Goal: Task Accomplishment & Management: Use online tool/utility

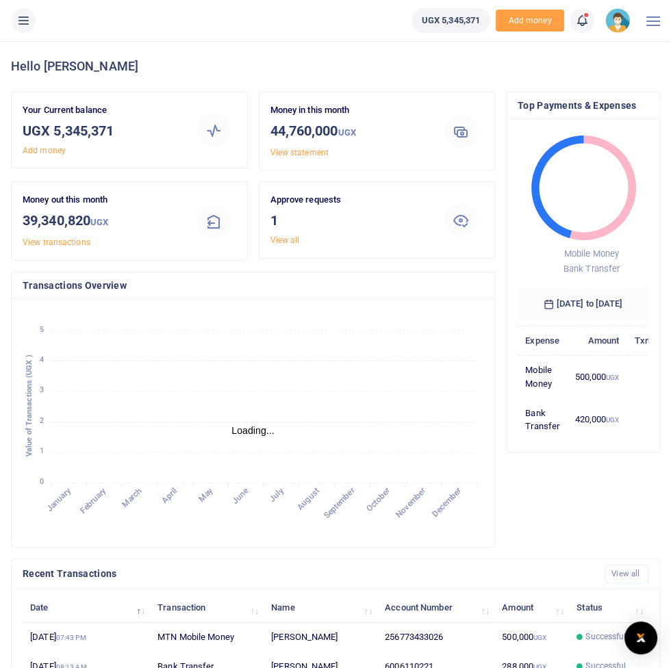
scroll to position [1, 0]
click at [18, 31] on button at bounding box center [23, 20] width 25 height 25
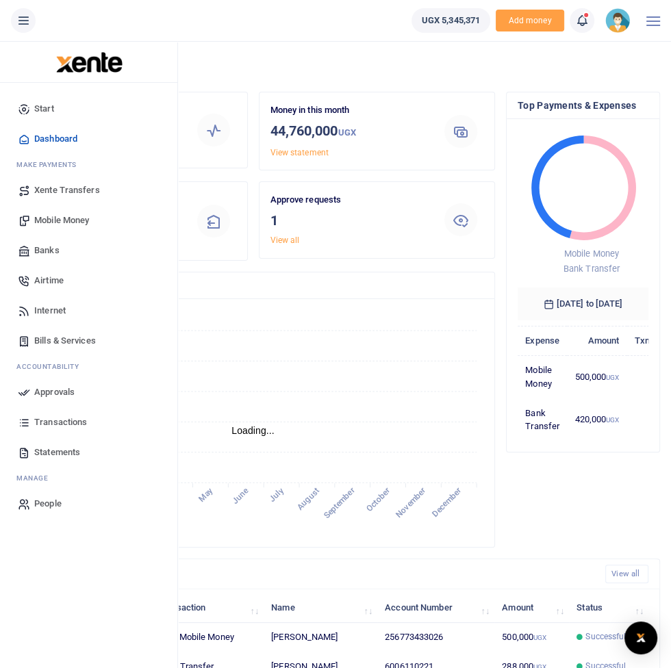
click at [75, 225] on span "Mobile Money" at bounding box center [61, 221] width 55 height 14
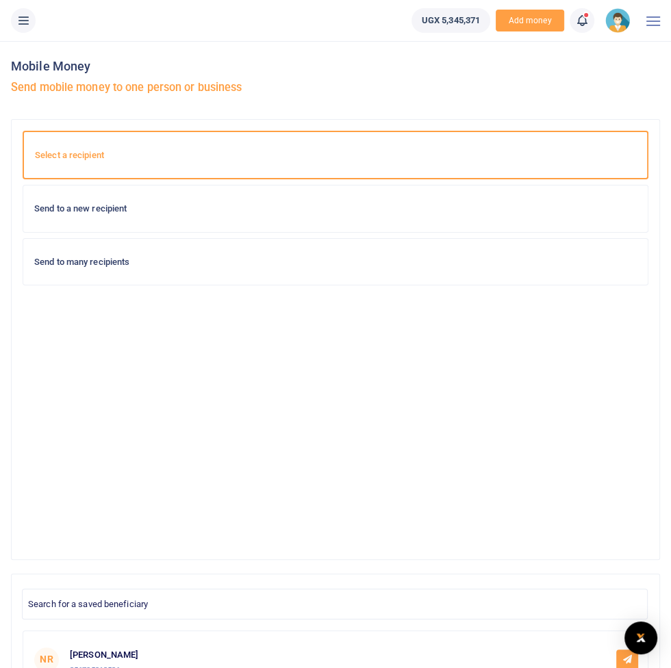
click at [292, 229] on div "Send to a new recipient" at bounding box center [335, 209] width 624 height 47
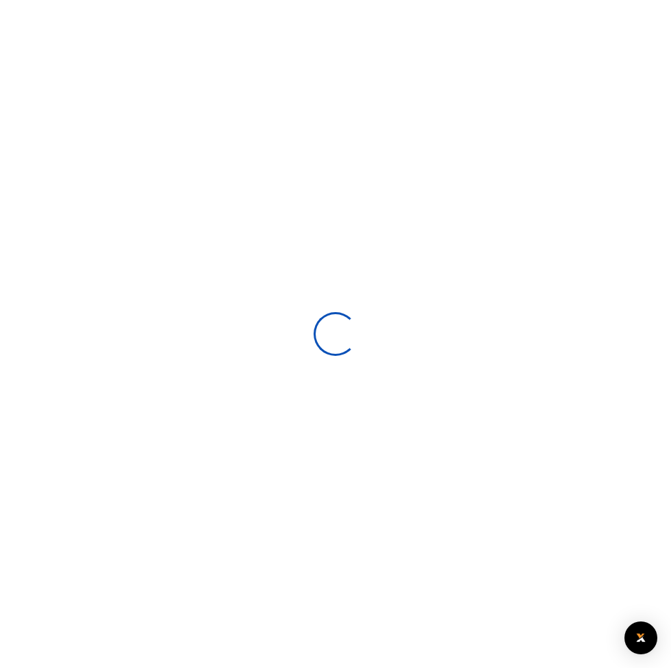
select select
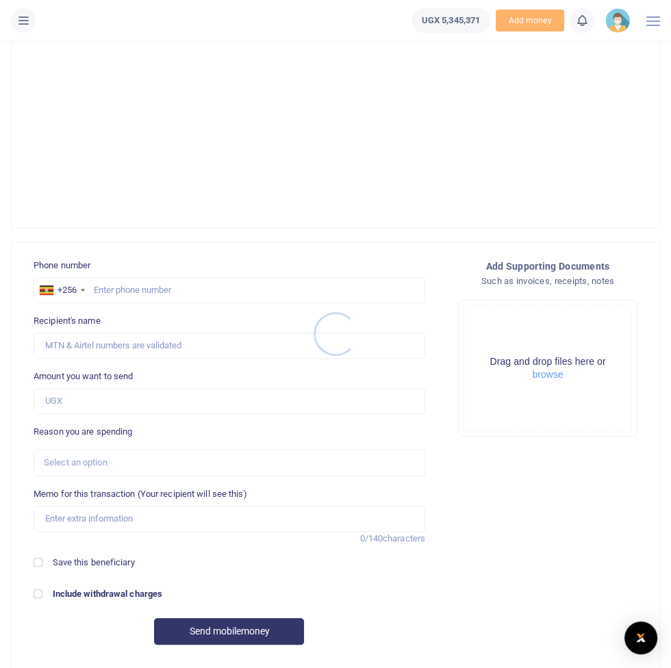
scroll to position [393, 0]
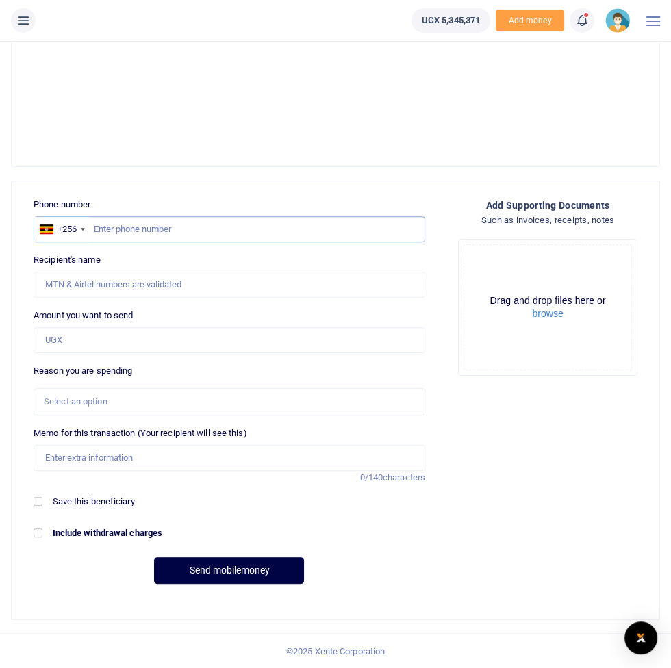
click at [213, 223] on input "text" at bounding box center [230, 229] width 392 height 26
type input "773433026"
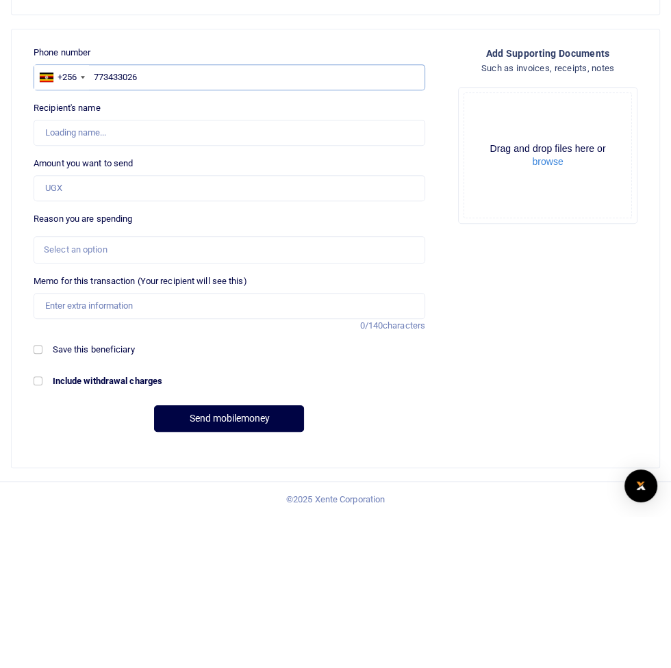
type input "Francis Nkurunungi"
type input "773433026"
click at [244, 342] on input "Amount you want to send" at bounding box center [230, 340] width 392 height 26
type input "500,000"
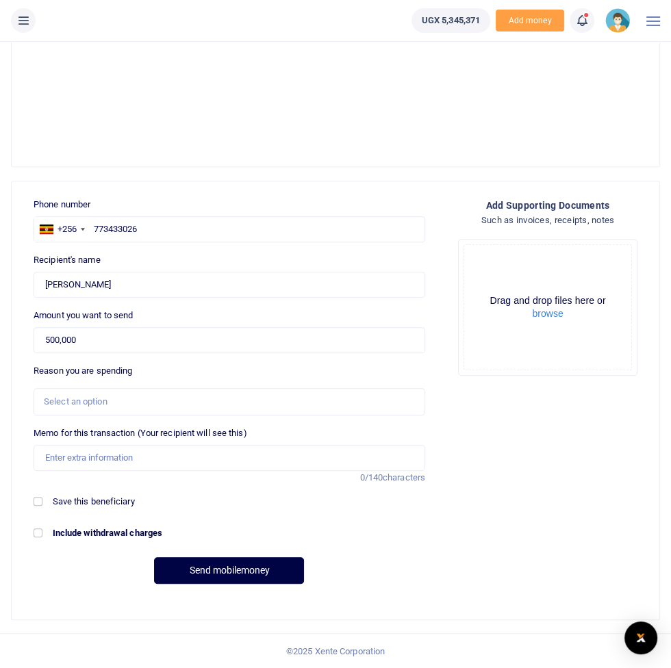
click at [261, 403] on div "Select an option" at bounding box center [225, 402] width 362 height 14
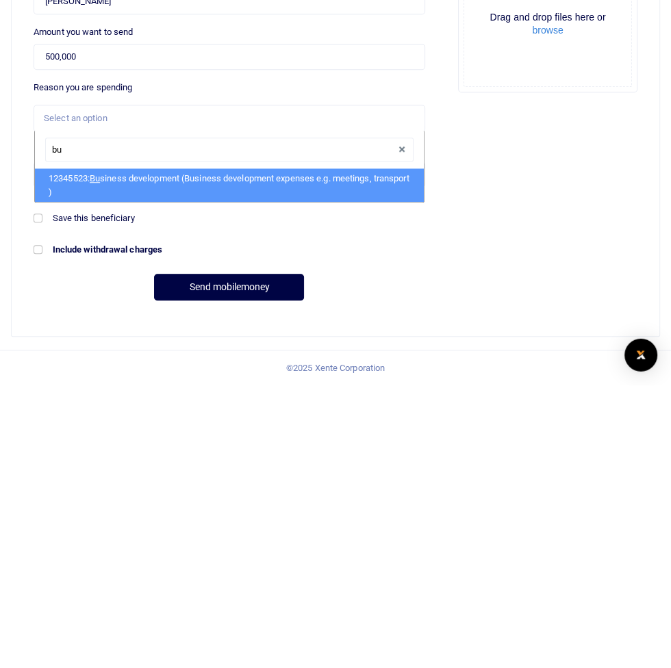
type input "bus"
click at [291, 470] on li "12345523: Bus iness development (Business development expenses e.g. meetings, t…" at bounding box center [229, 469] width 389 height 34
select select "15"
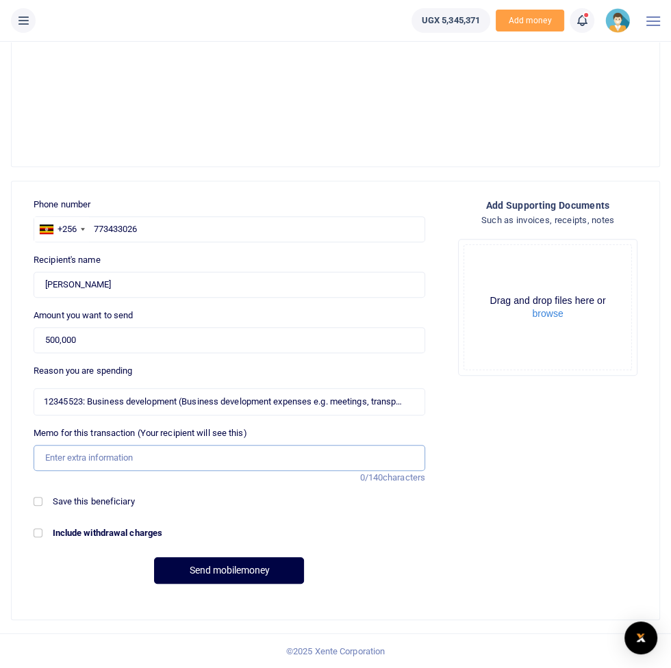
click at [201, 454] on input "Memo for this transaction (Your recipient will see this)" at bounding box center [230, 458] width 392 height 26
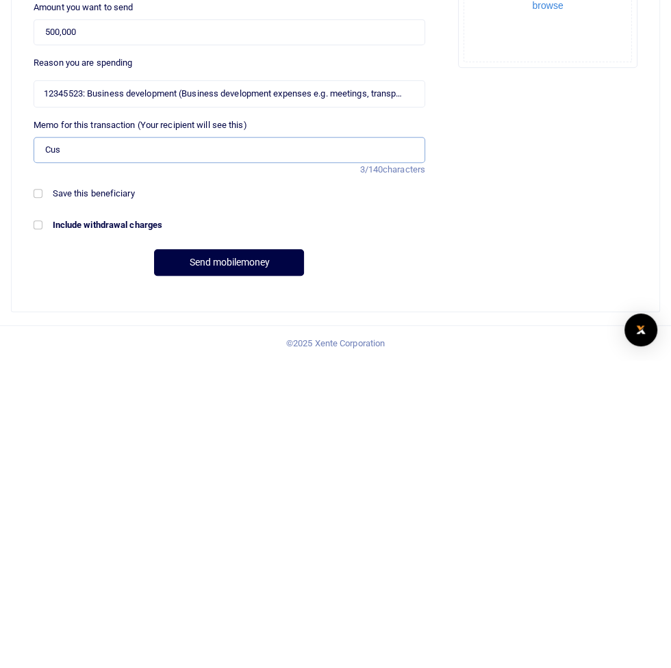
type input "Customer engagement facilitation"
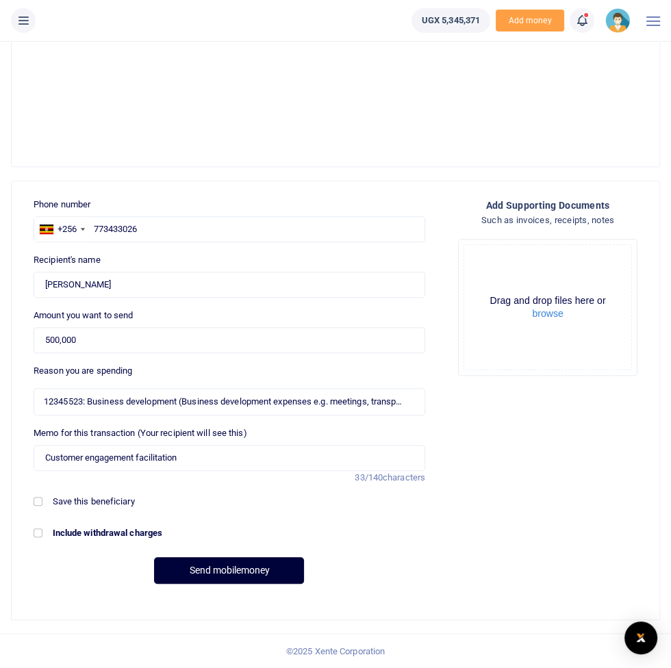
click at [240, 563] on button "Send mobilemoney" at bounding box center [229, 570] width 150 height 27
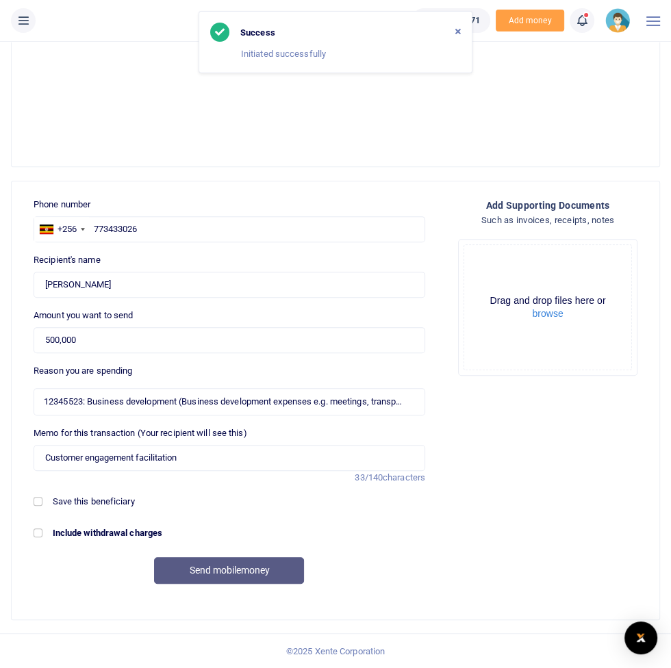
click at [26, 15] on icon at bounding box center [23, 20] width 14 height 15
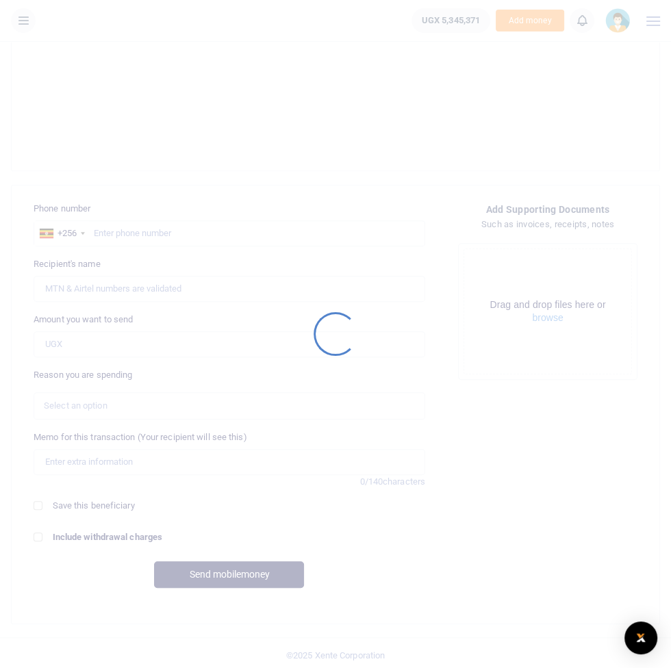
scroll to position [393, 0]
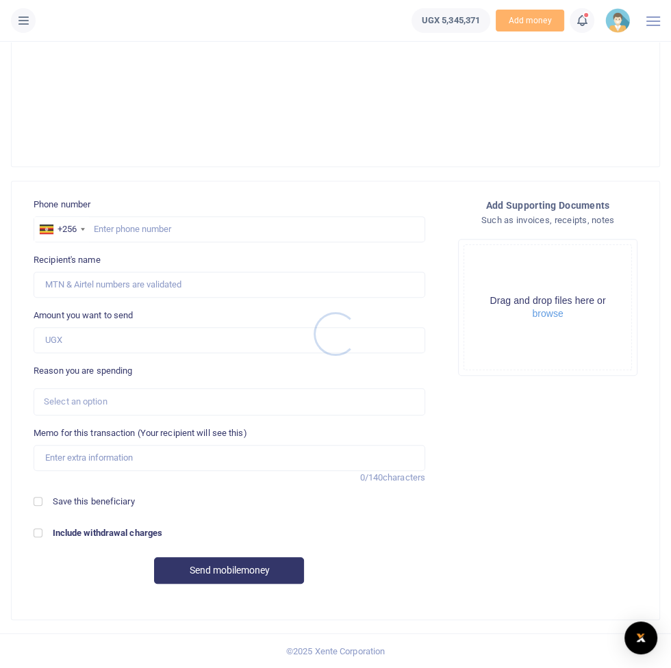
click at [25, 20] on div at bounding box center [335, 334] width 671 height 668
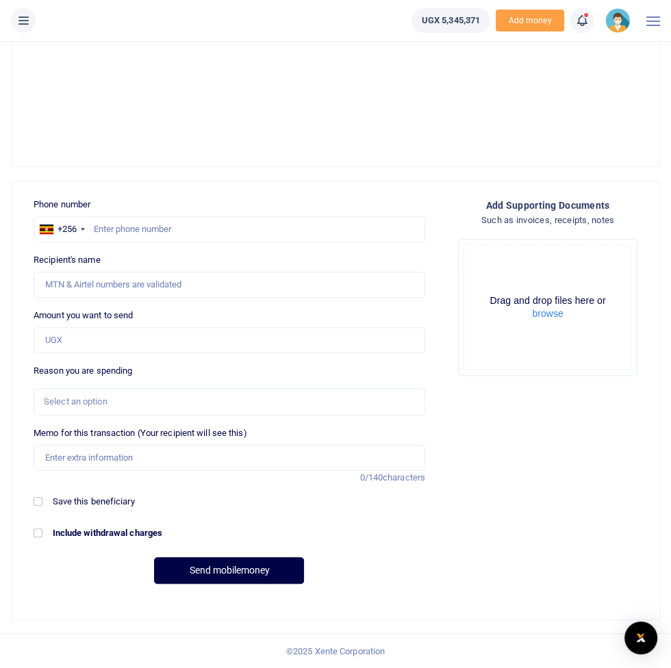
click at [24, 13] on icon at bounding box center [23, 20] width 14 height 15
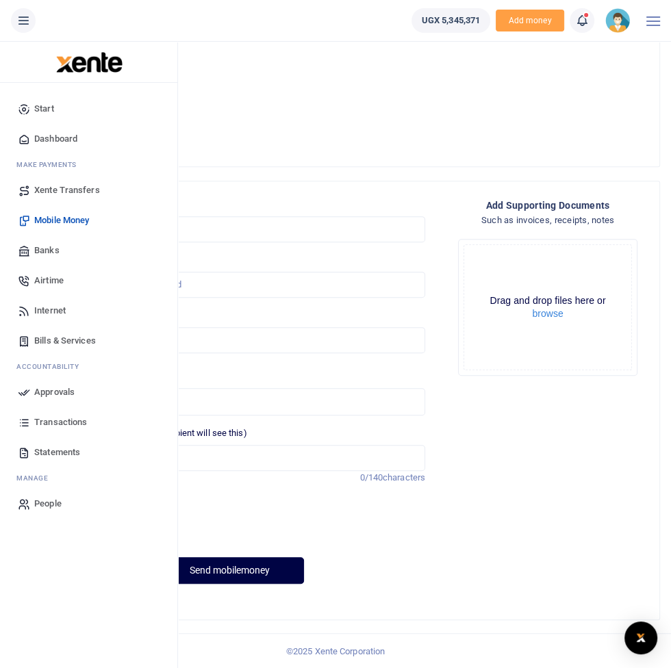
click at [75, 423] on span "Transactions" at bounding box center [60, 423] width 53 height 14
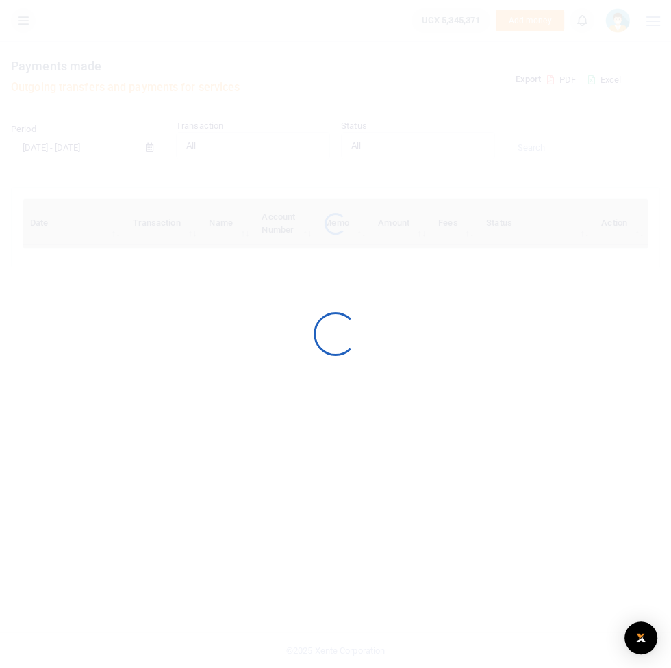
click at [58, 392] on div at bounding box center [335, 334] width 671 height 668
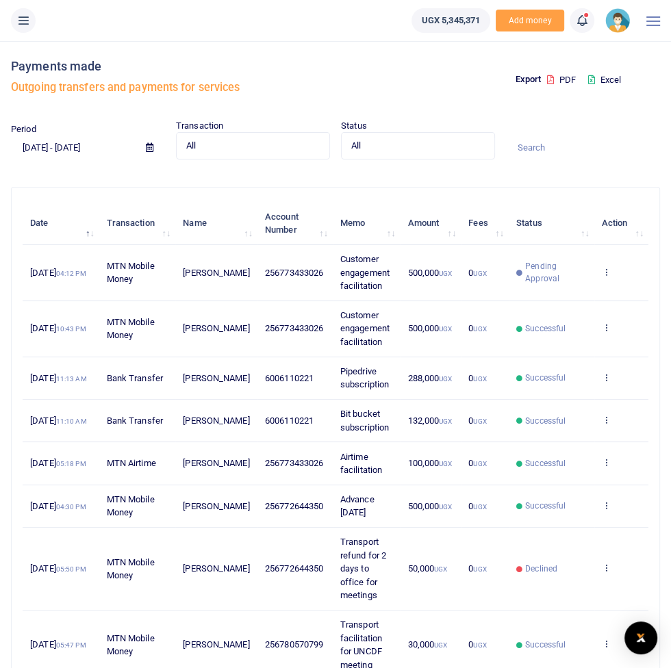
click at [27, 14] on icon at bounding box center [23, 20] width 14 height 15
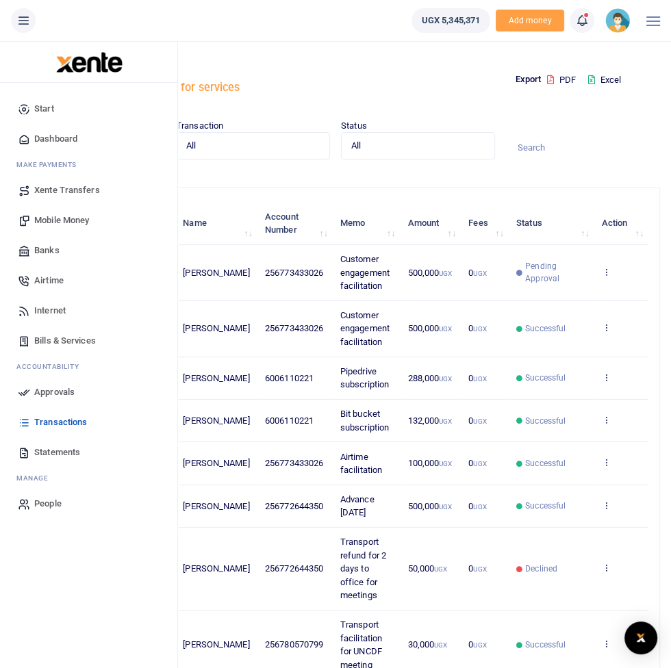
click at [75, 394] on link "Approvals" at bounding box center [88, 392] width 155 height 30
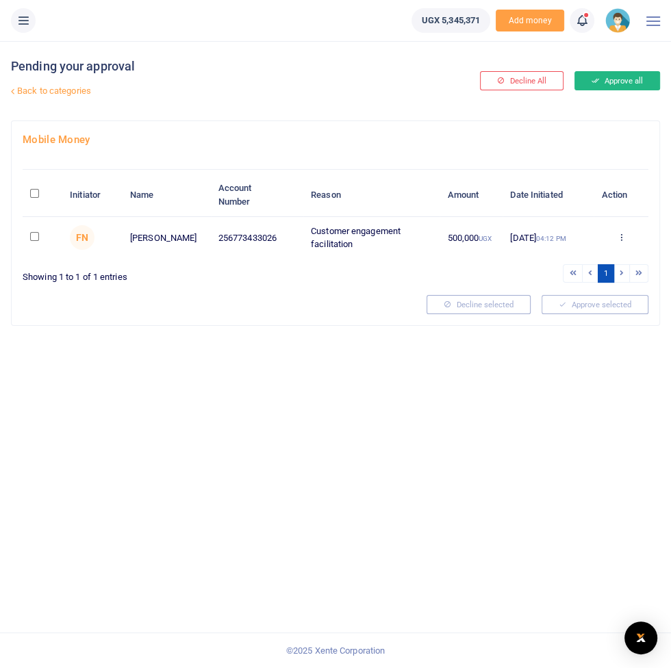
click at [618, 77] on button "Approve all" at bounding box center [617, 80] width 86 height 19
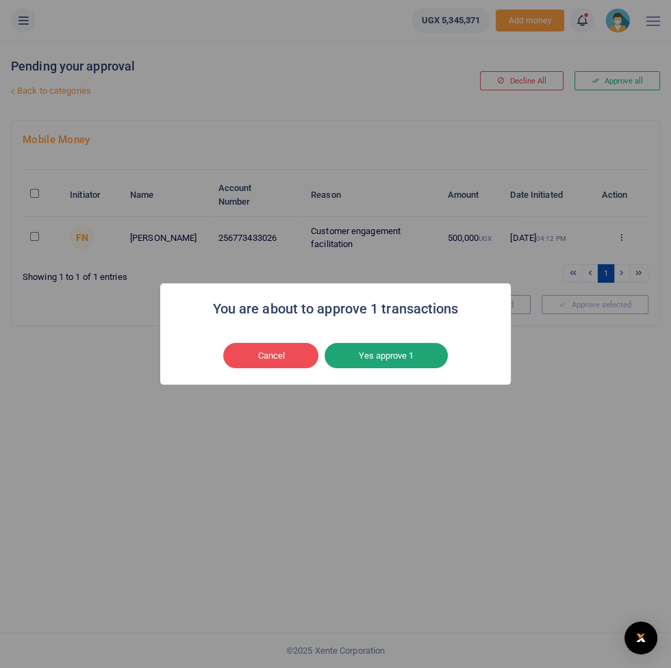
click at [390, 356] on button "Yes approve 1" at bounding box center [386, 356] width 123 height 26
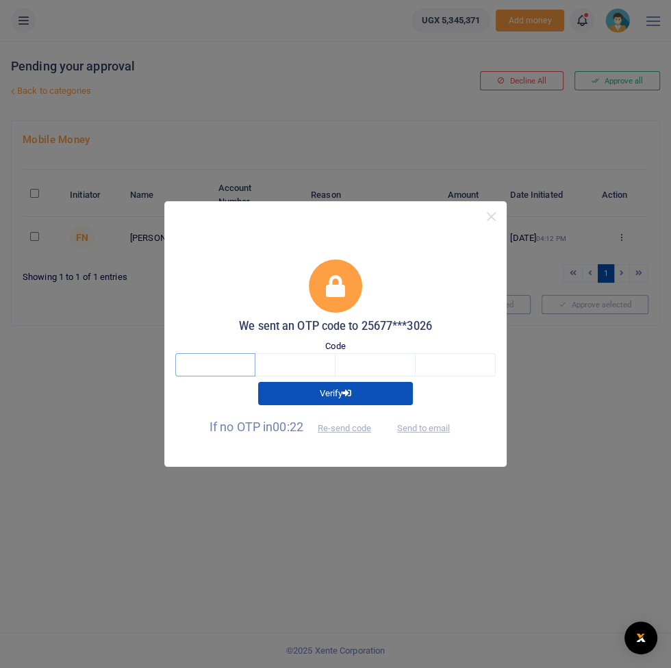
click at [205, 360] on input "text" at bounding box center [215, 364] width 80 height 23
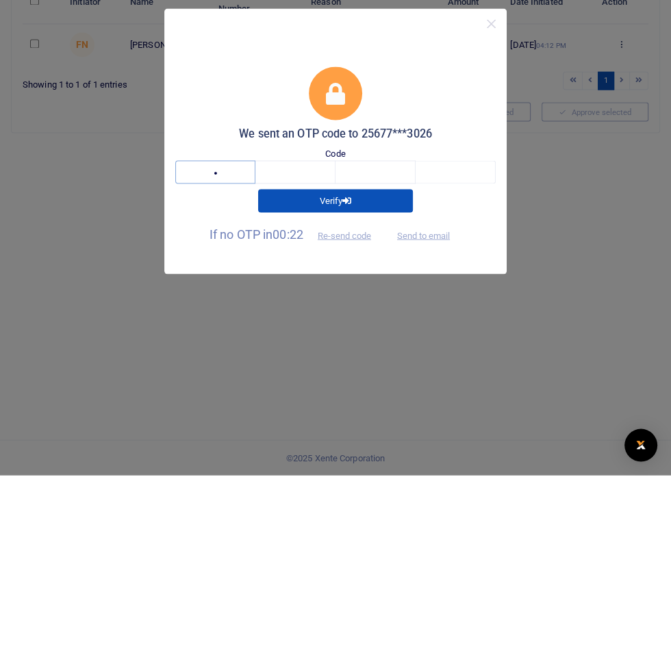
type input "1"
type input "9"
type input "6"
type input "4"
